Goal: Task Accomplishment & Management: Use online tool/utility

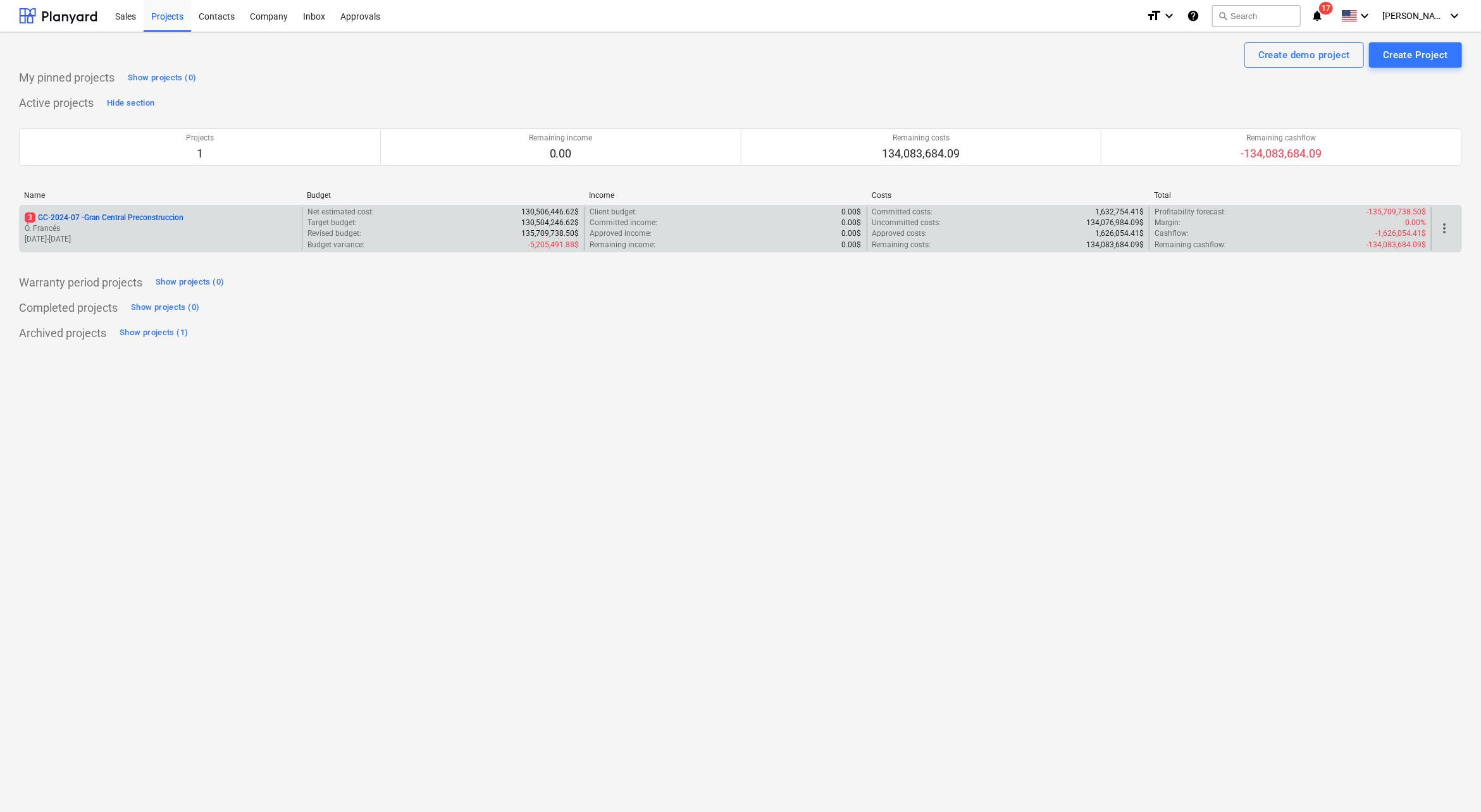
click at [146, 228] on p "Ó. Francés" at bounding box center [161, 229] width 272 height 11
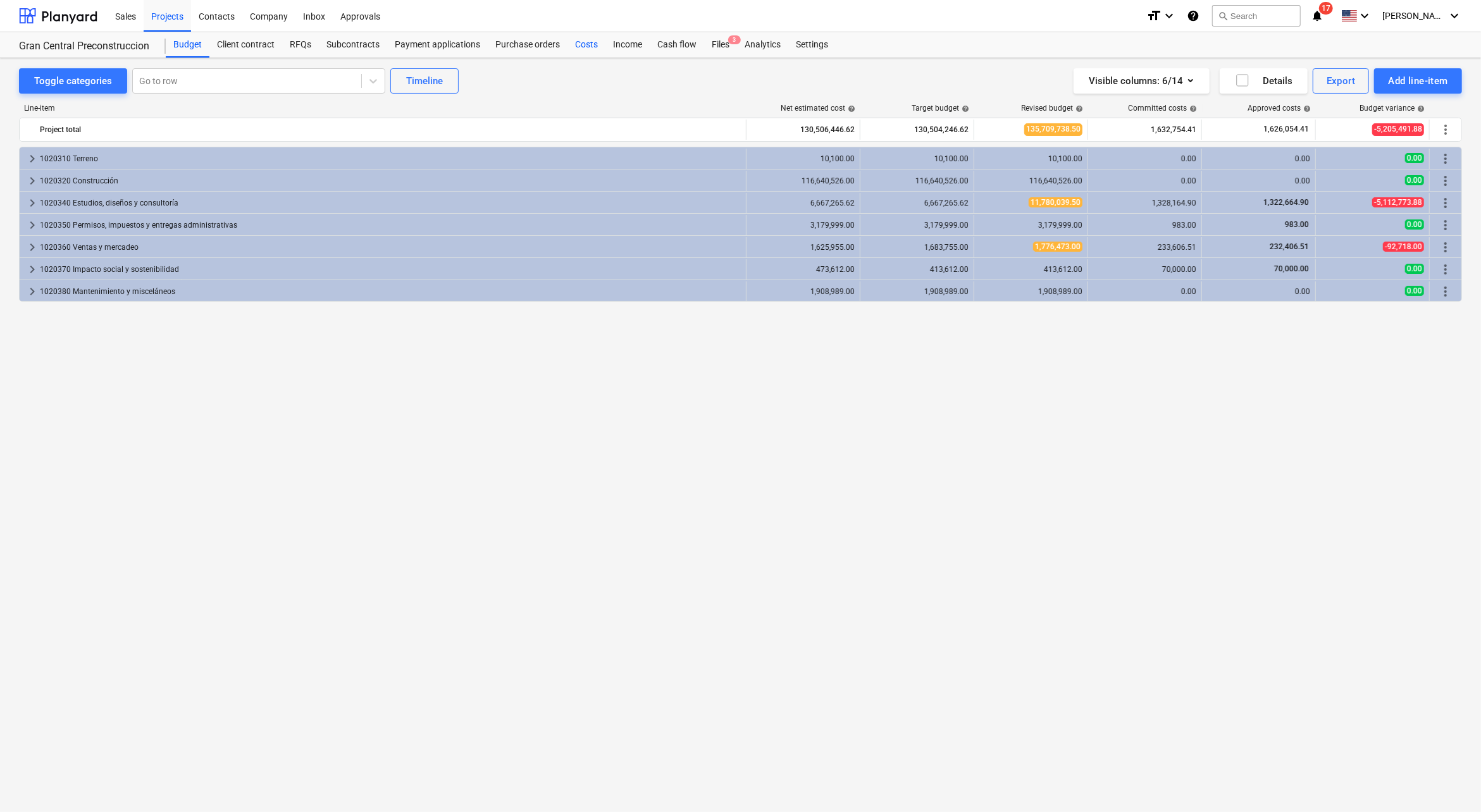
click at [576, 48] on div "Costs" at bounding box center [586, 45] width 38 height 25
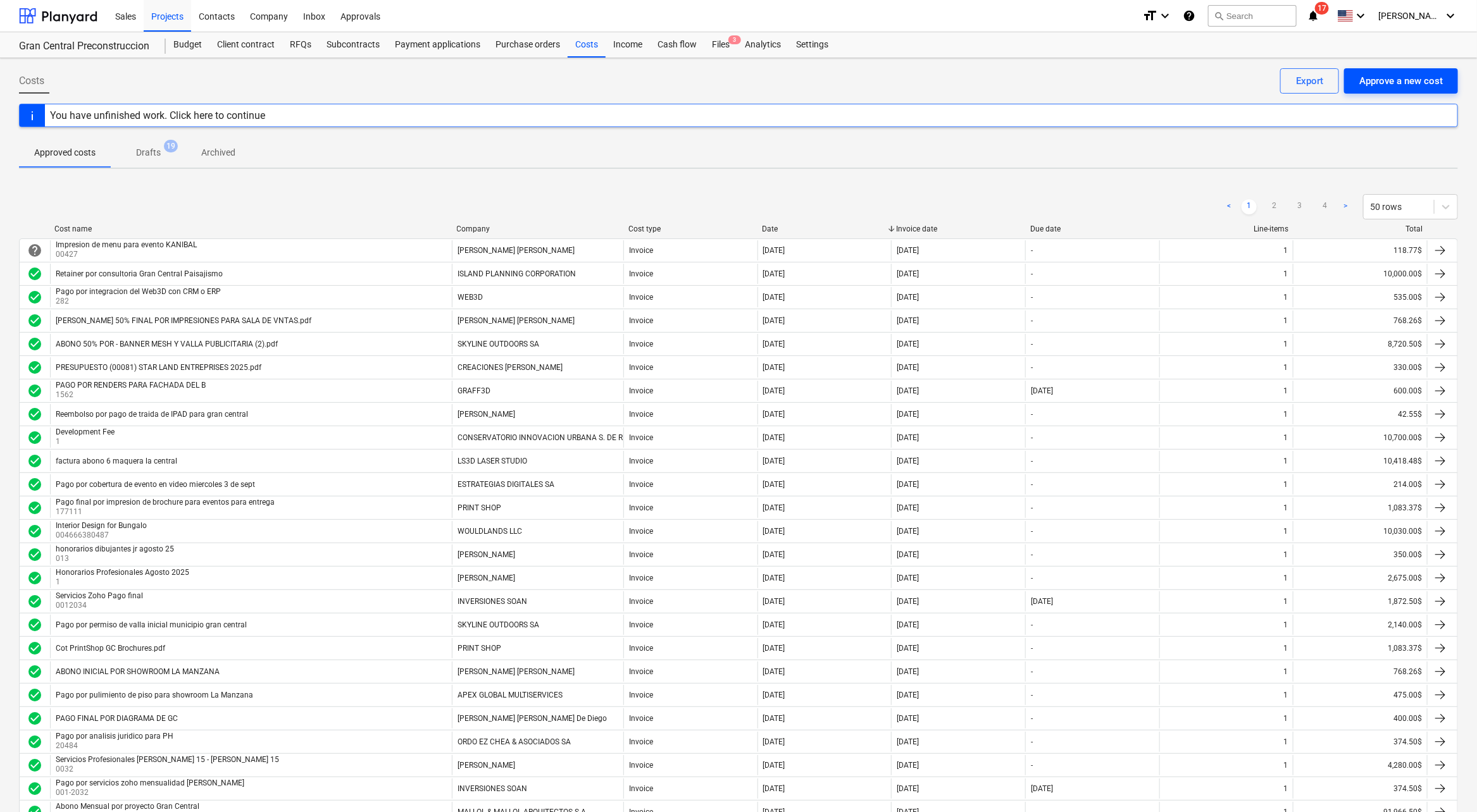
click at [1389, 86] on div "Approve a new cost" at bounding box center [1400, 80] width 83 height 16
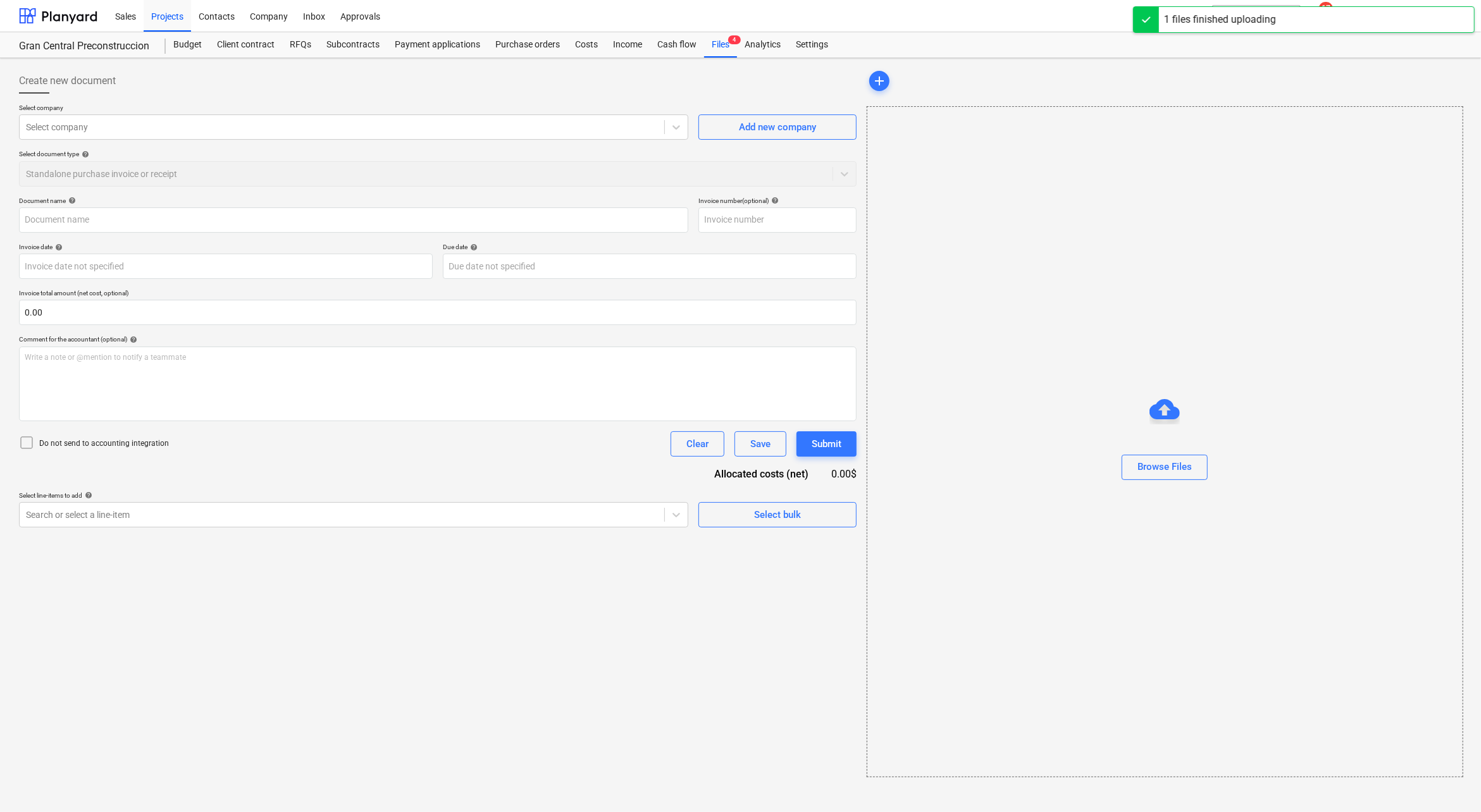
type input "Cotización Pink Donut entrevistas_Conservatorio.pdf"
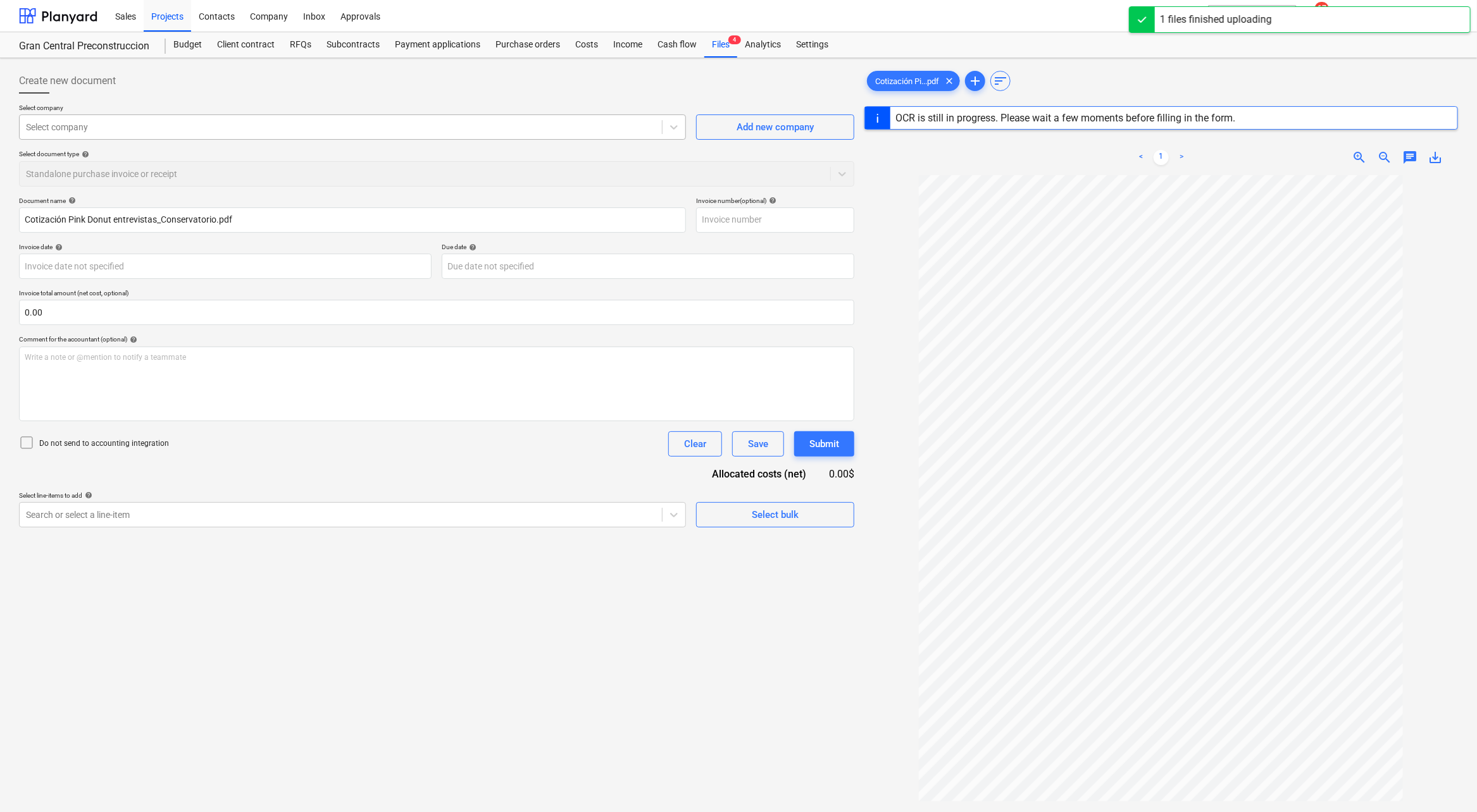
click at [613, 127] on div at bounding box center [340, 127] width 630 height 13
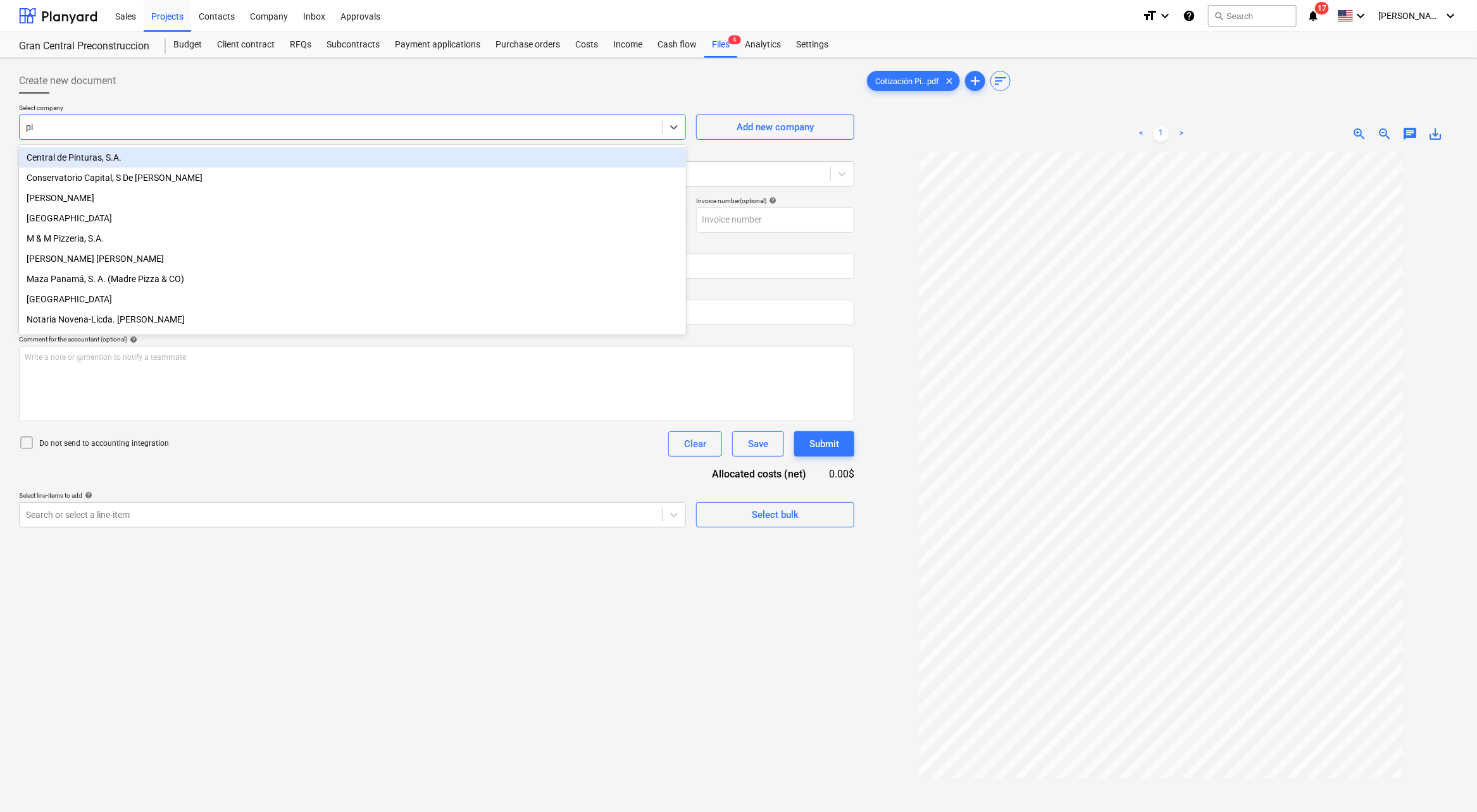
type input "p"
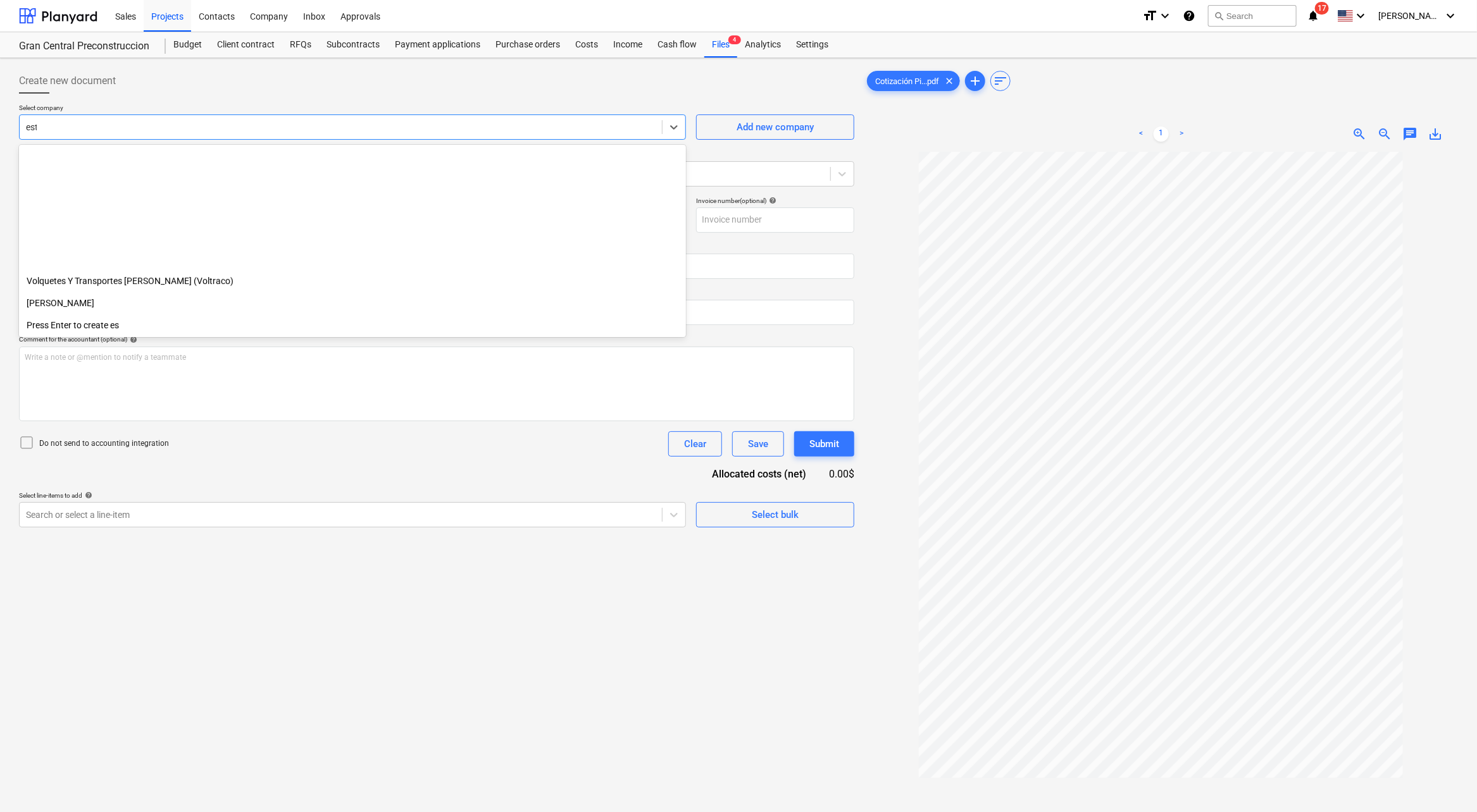
scroll to position [320, 0]
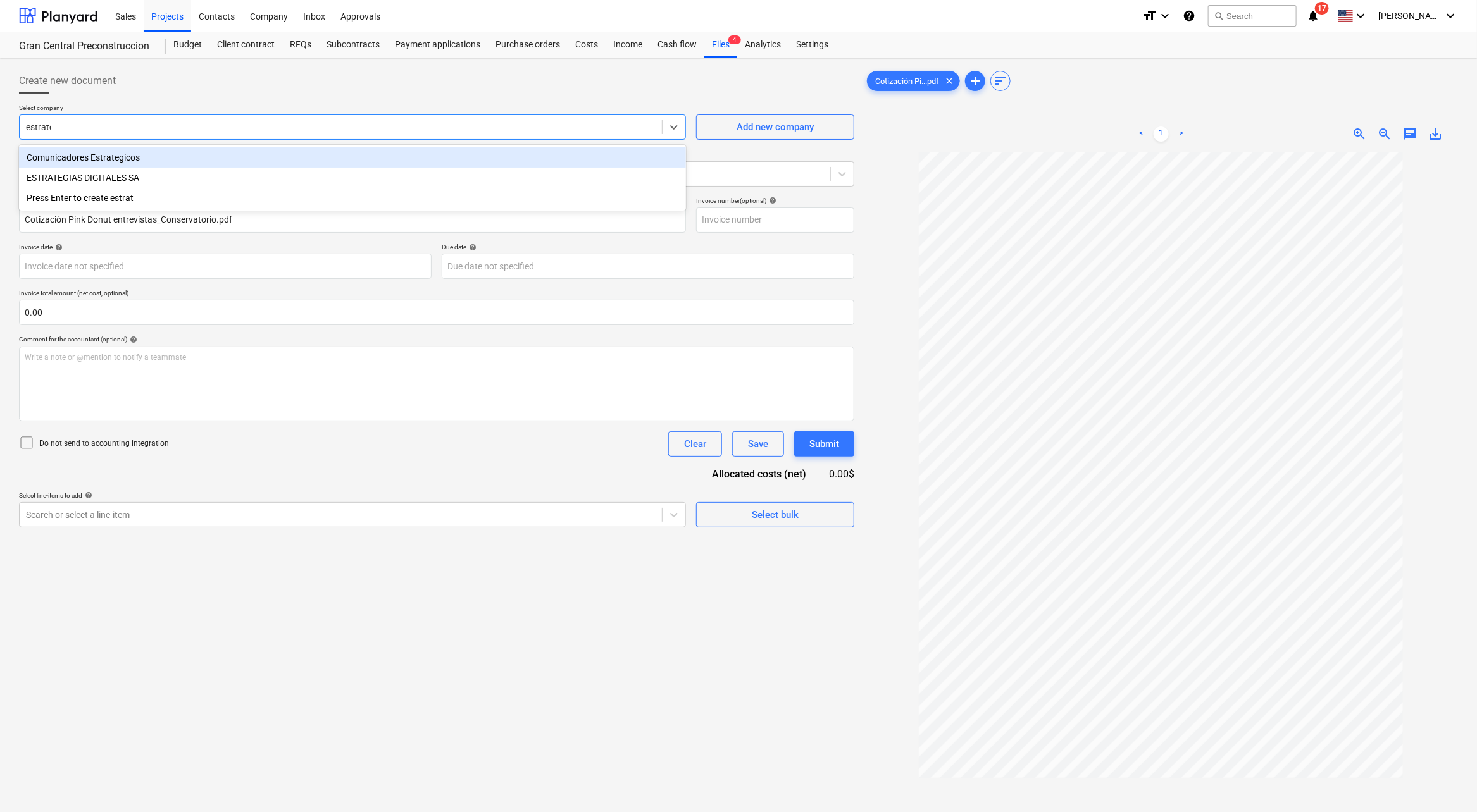
type input "estrateg"
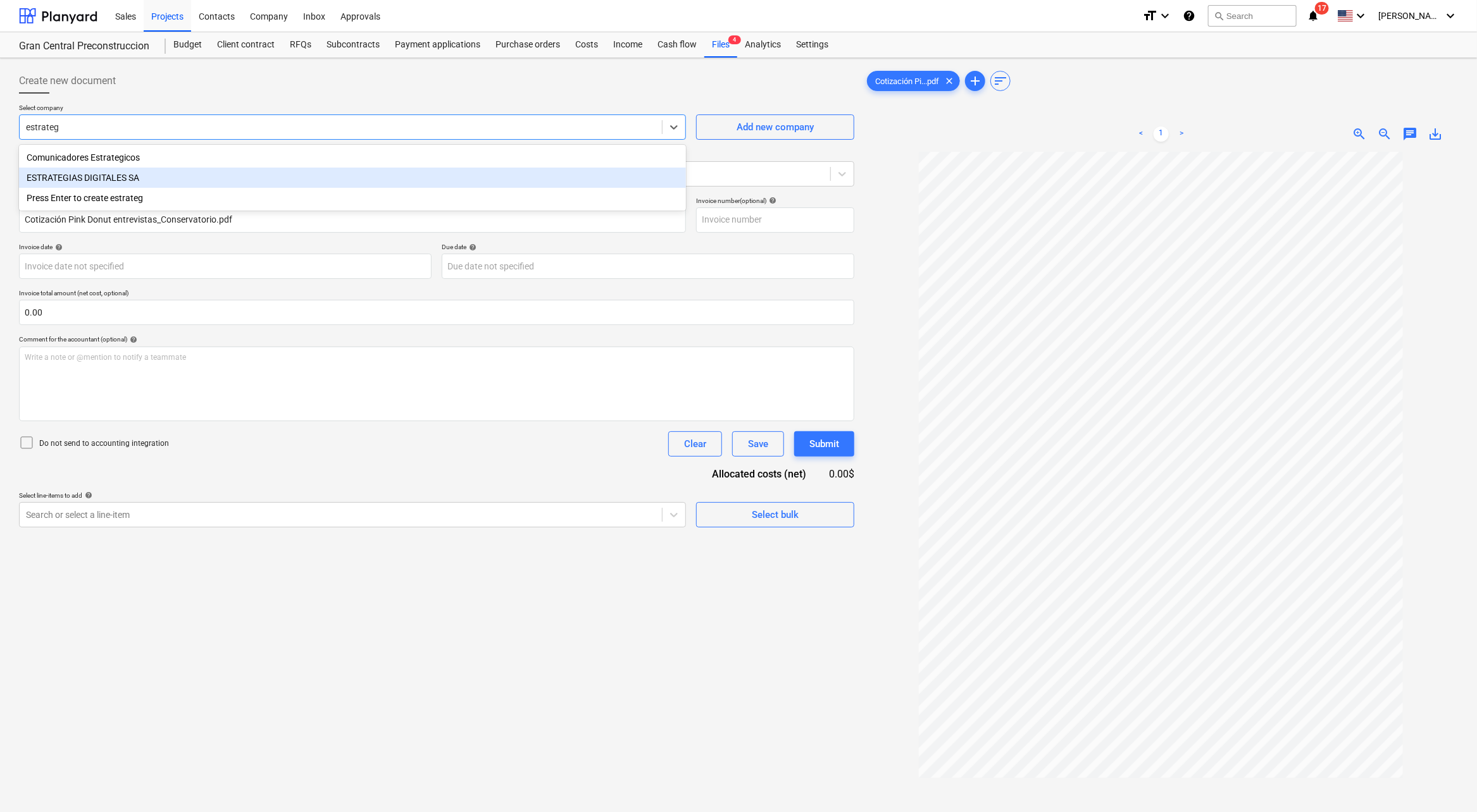
click at [177, 174] on div "ESTRATEGIAS DIGITALES SA" at bounding box center [352, 178] width 667 height 21
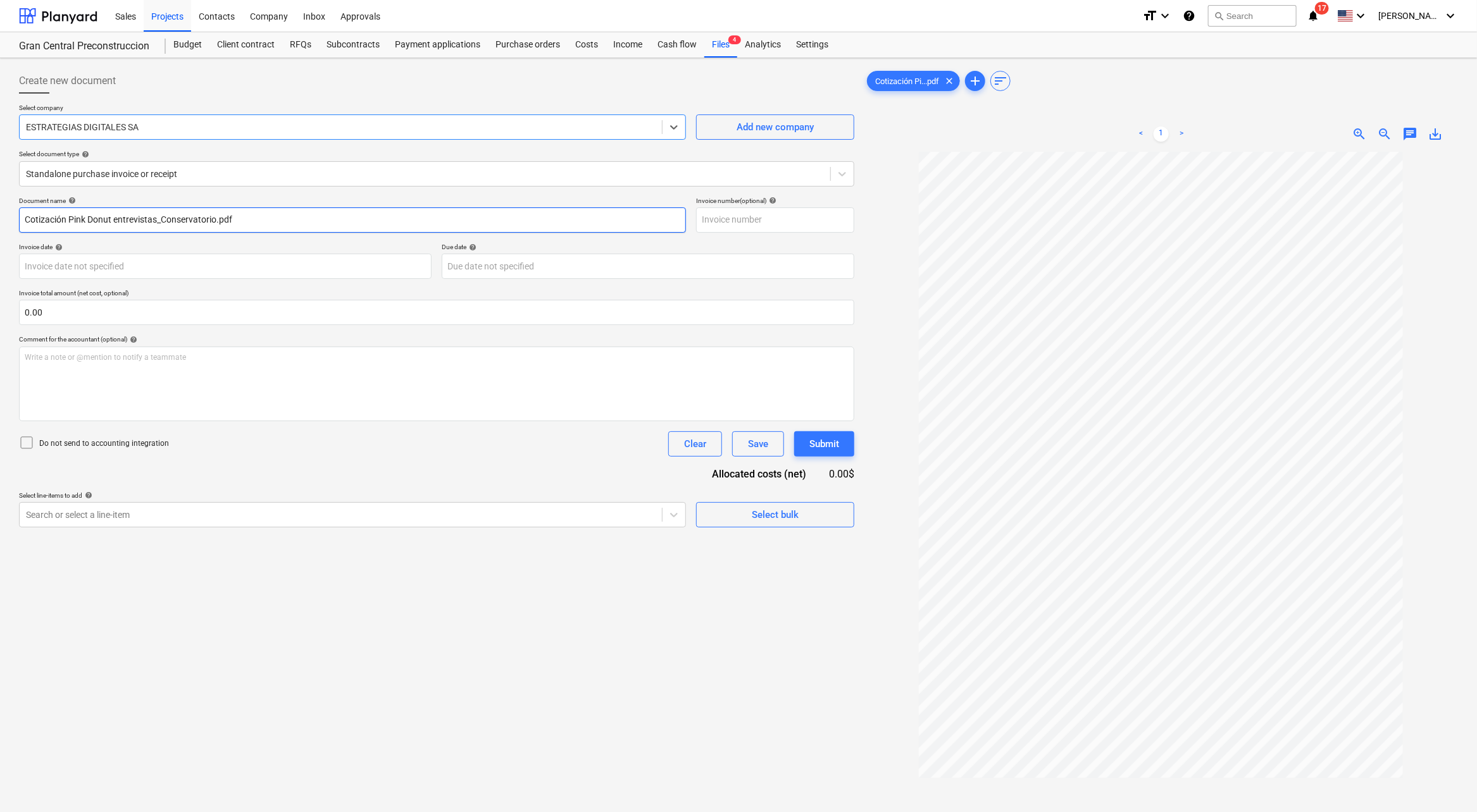
click at [255, 219] on input "Cotización Pink Donut entrevistas_Conservatorio.pdf" at bounding box center [352, 220] width 667 height 25
drag, startPoint x: 243, startPoint y: 218, endPoint x: 626, endPoint y: 210, distance: 383.1
click at [5, 212] on div "Create new document Select company ESTRATEGIAS DIGITALES SA Add new company Sel…" at bounding box center [738, 498] width 1477 height 881
type input "P"
type input "Pago por entrevistas conservatorio de evento isthmus"
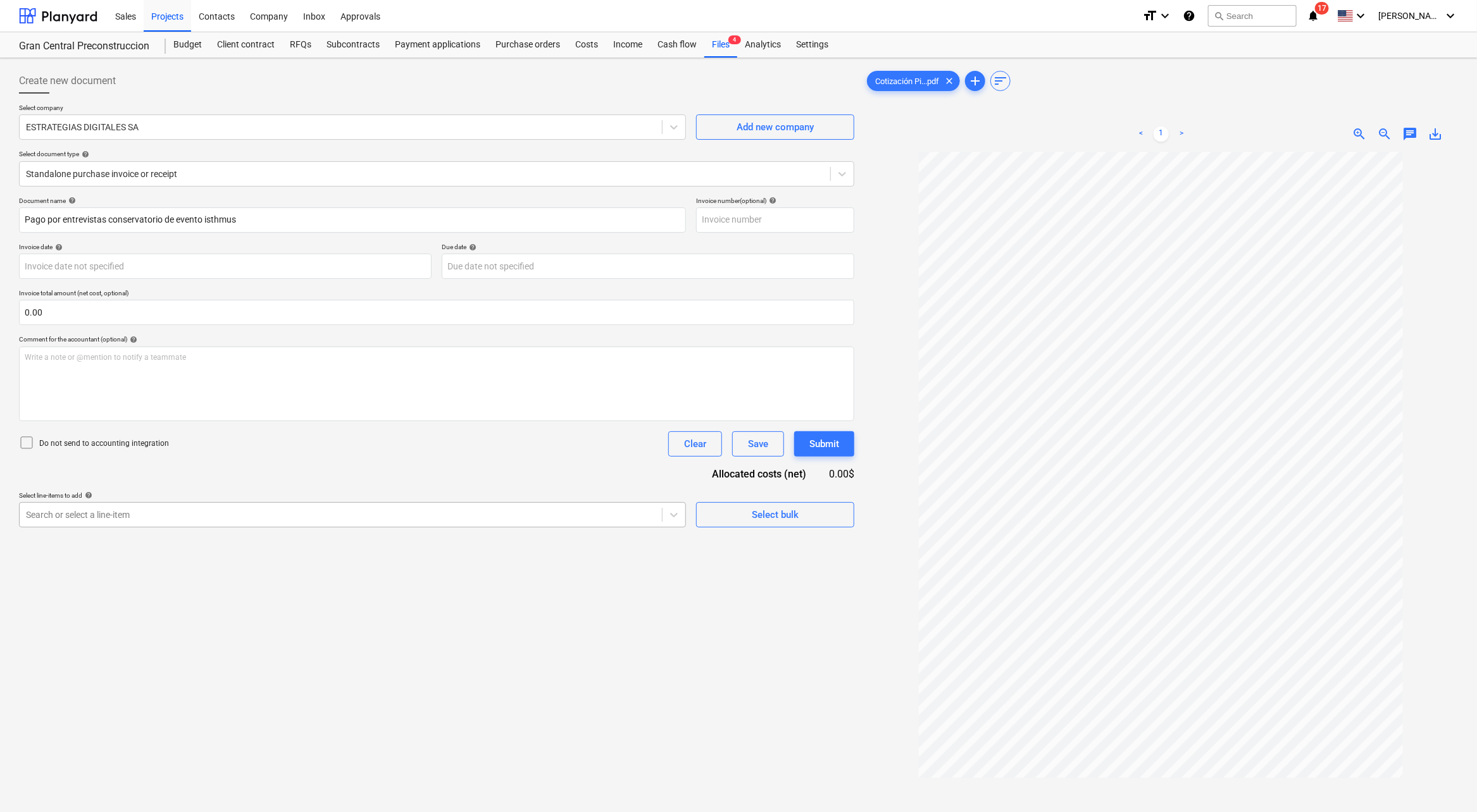
click at [441, 513] on div at bounding box center [340, 515] width 630 height 13
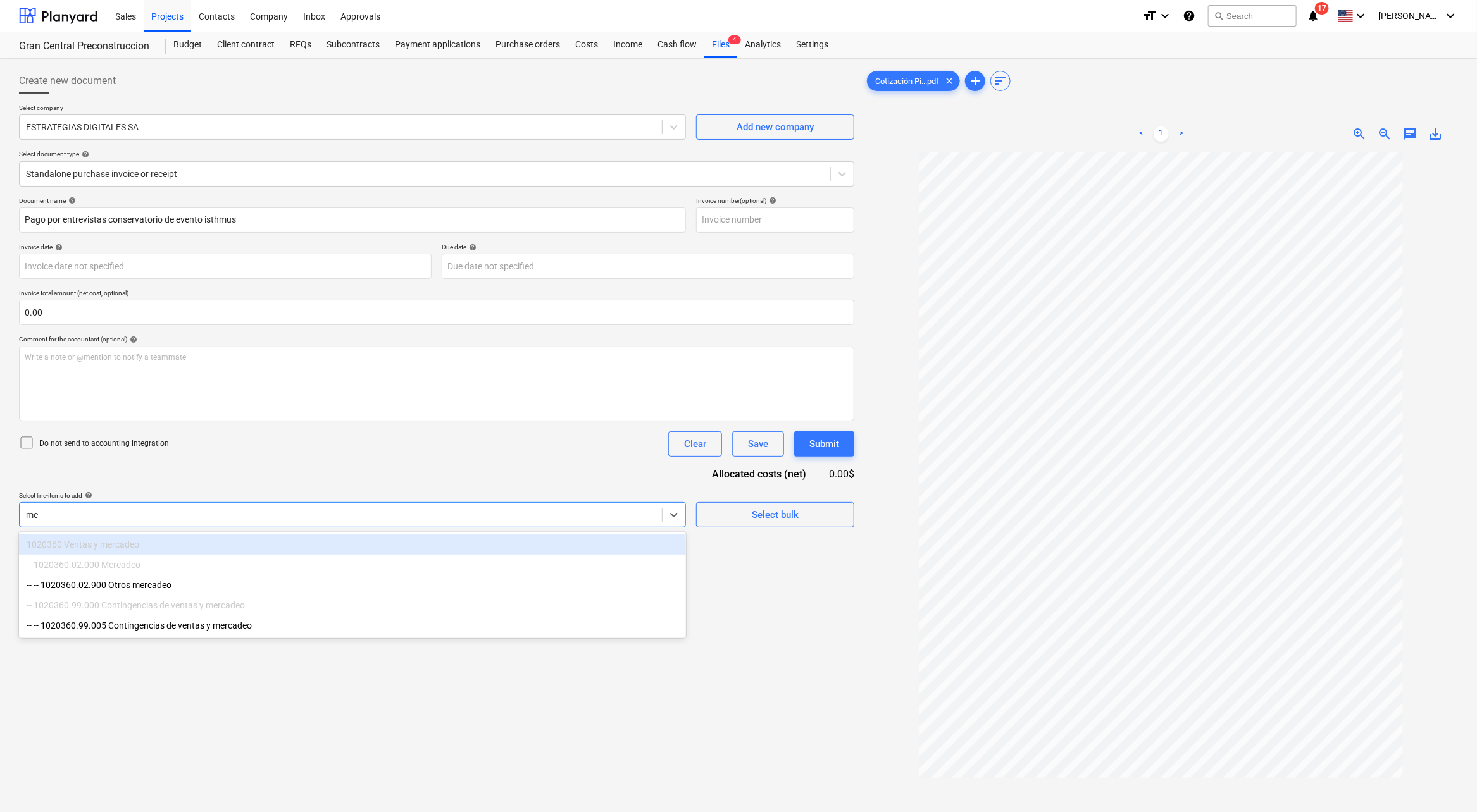
type input "m"
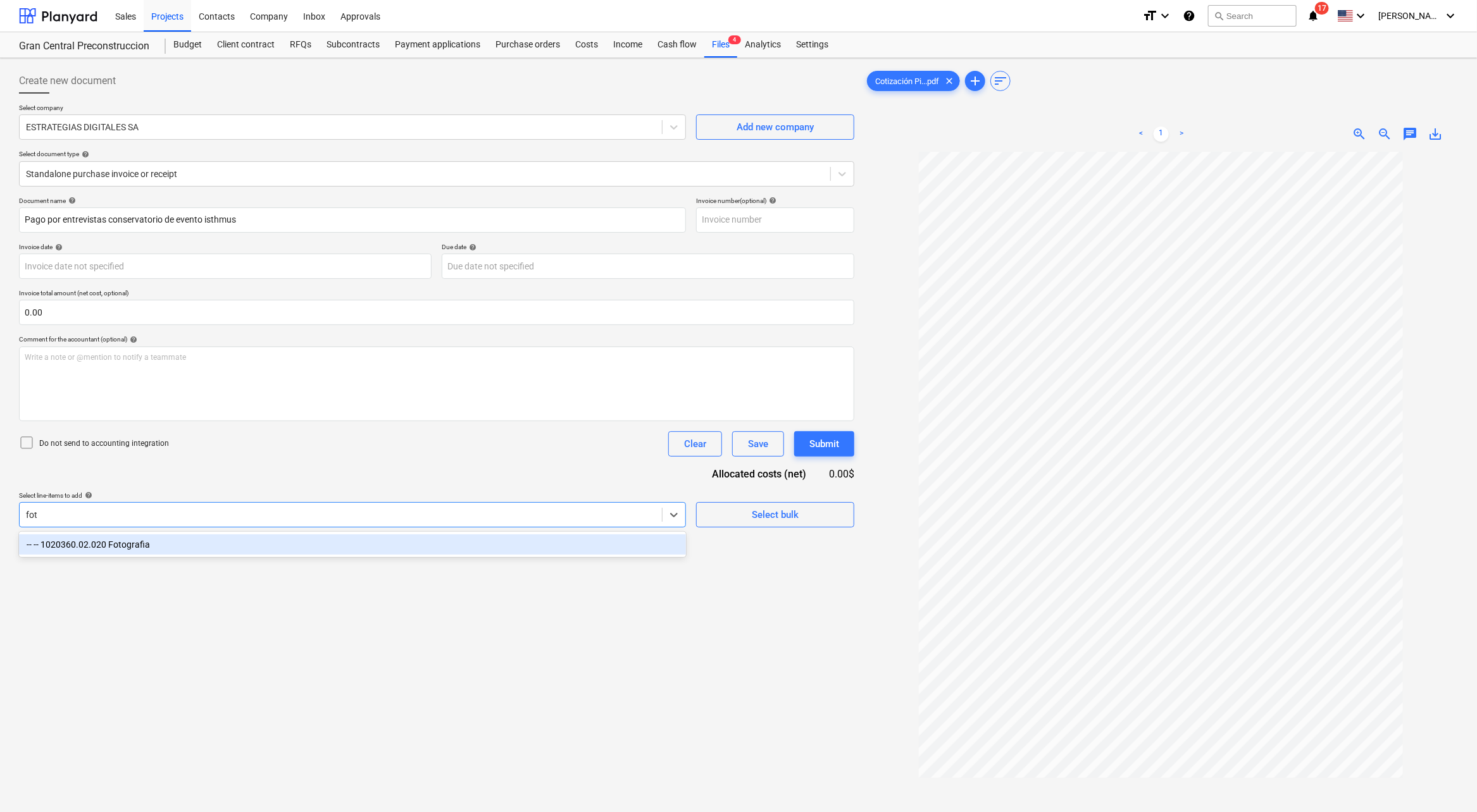
type input "foto"
drag, startPoint x: 238, startPoint y: 546, endPoint x: 255, endPoint y: 526, distance: 26.2
click at [239, 546] on div "-- -- 1020360.02.020 Fotografia" at bounding box center [352, 545] width 667 height 21
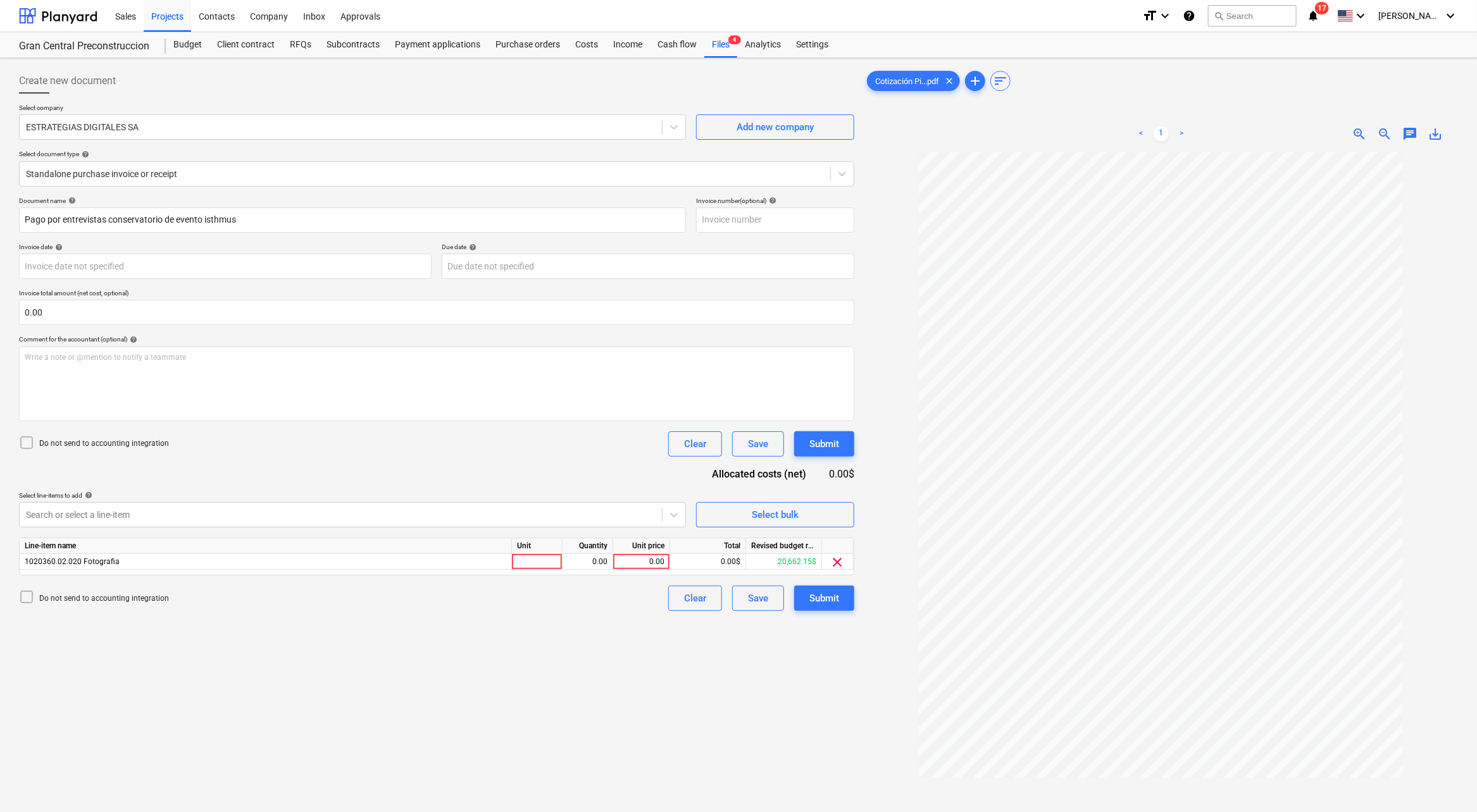
click at [856, 670] on div "Create new document Select company ESTRATEGIAS DIGITALES SA Add new company Sel…" at bounding box center [437, 498] width 845 height 871
click at [639, 565] on div "0.00" at bounding box center [642, 562] width 46 height 16
type input "160.50"
click at [557, 643] on div "Create new document Select company ESTRATEGIAS DIGITALES SA Add new company Sel…" at bounding box center [437, 498] width 845 height 871
click at [822, 599] on div "Submit" at bounding box center [824, 599] width 29 height 16
